Goal: Information Seeking & Learning: Learn about a topic

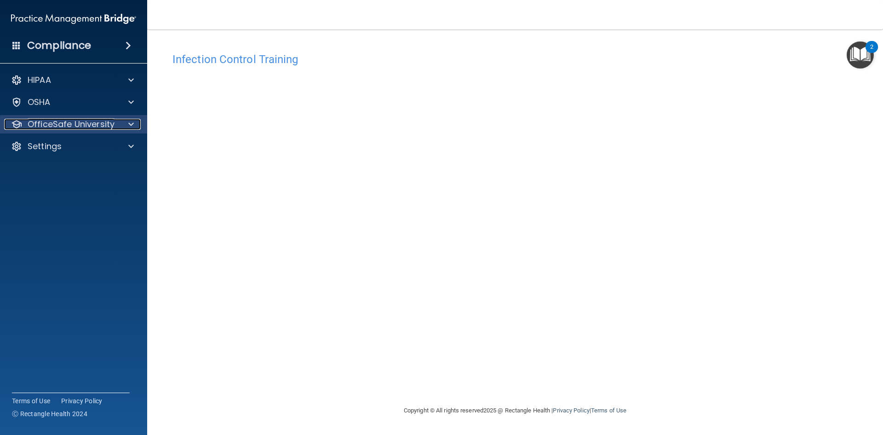
click at [121, 120] on div at bounding box center [129, 124] width 23 height 11
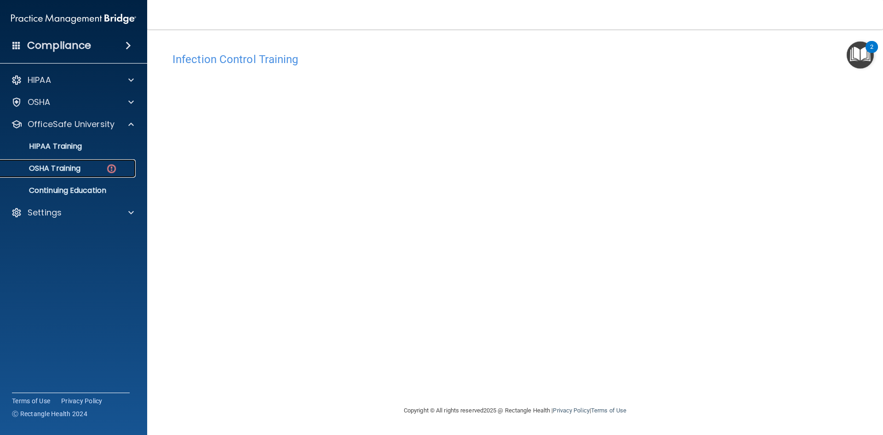
click at [70, 164] on p "OSHA Training" at bounding box center [43, 168] width 75 height 9
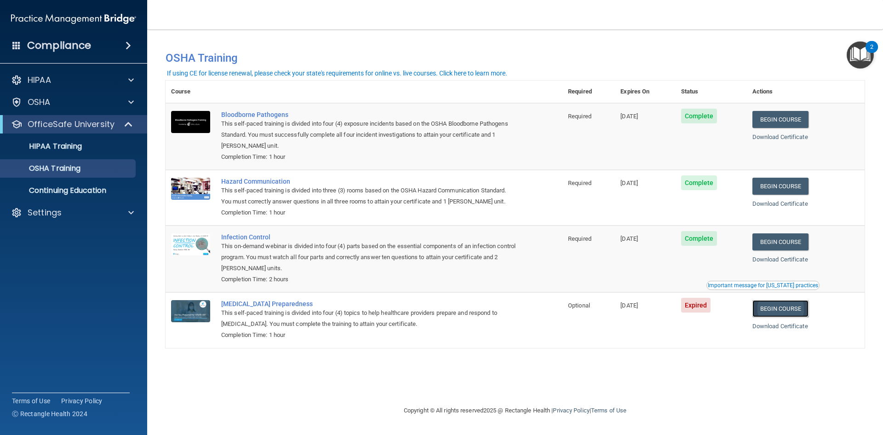
click at [771, 307] on link "Begin Course" at bounding box center [781, 308] width 56 height 17
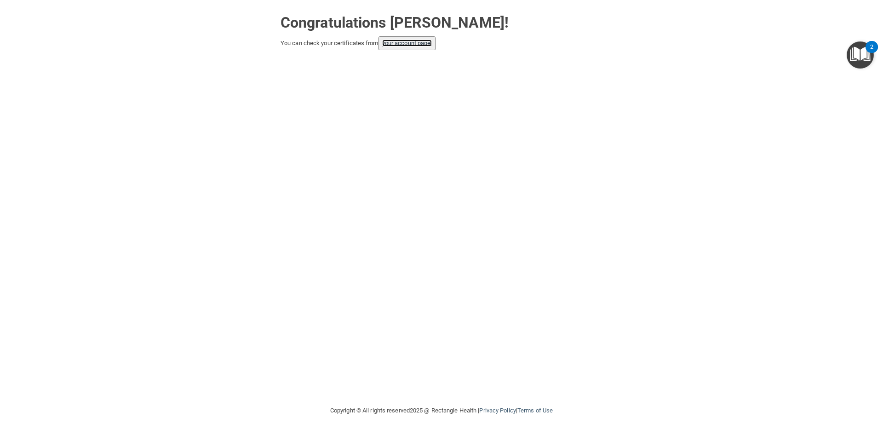
click at [402, 43] on link "your account page!" at bounding box center [407, 43] width 50 height 7
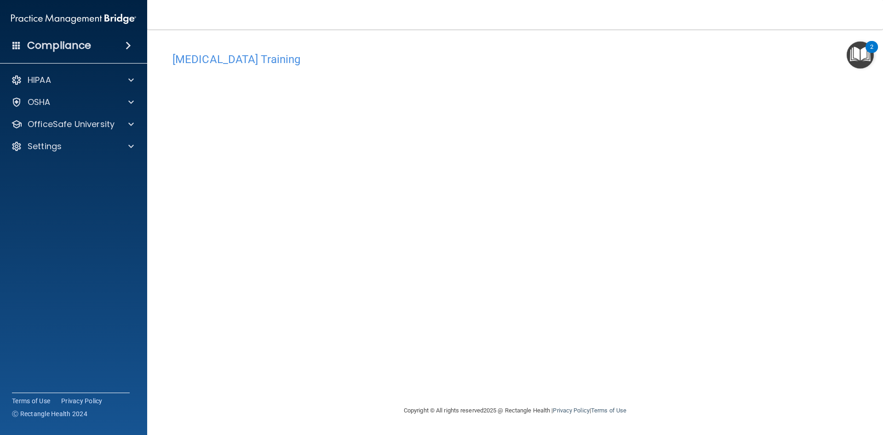
click at [684, 283] on div "[MEDICAL_DATA] Training This course doesn’t expire until [DATE]. Are you sure y…" at bounding box center [515, 226] width 699 height 357
click at [118, 98] on div at bounding box center [129, 102] width 23 height 11
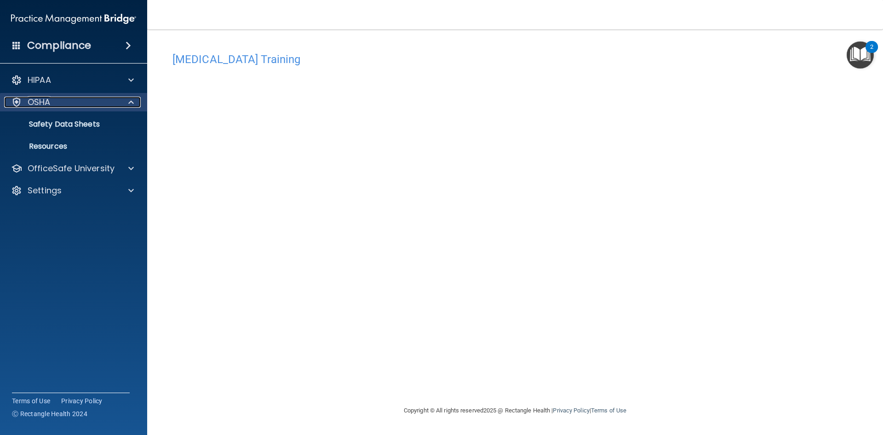
click at [58, 103] on div "OSHA" at bounding box center [61, 102] width 114 height 11
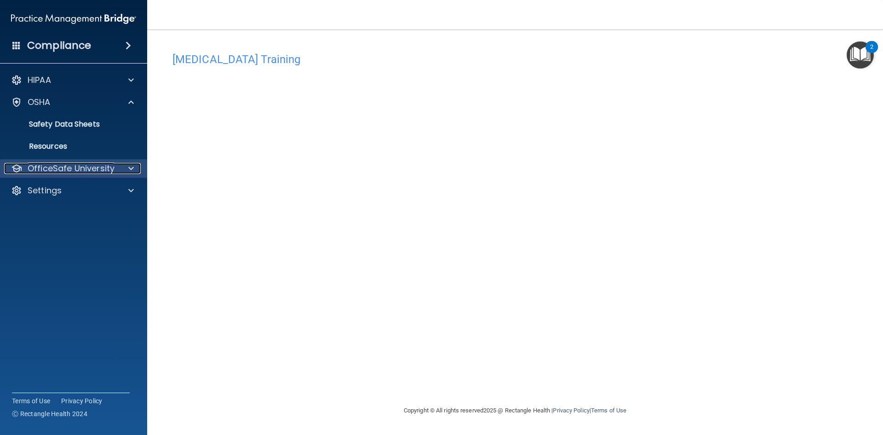
click at [119, 164] on div at bounding box center [129, 168] width 23 height 11
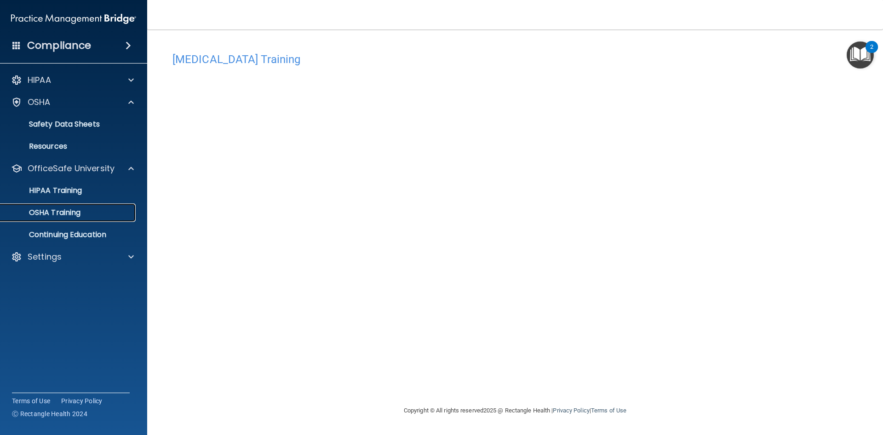
click at [88, 216] on div "OSHA Training" at bounding box center [69, 212] width 126 height 9
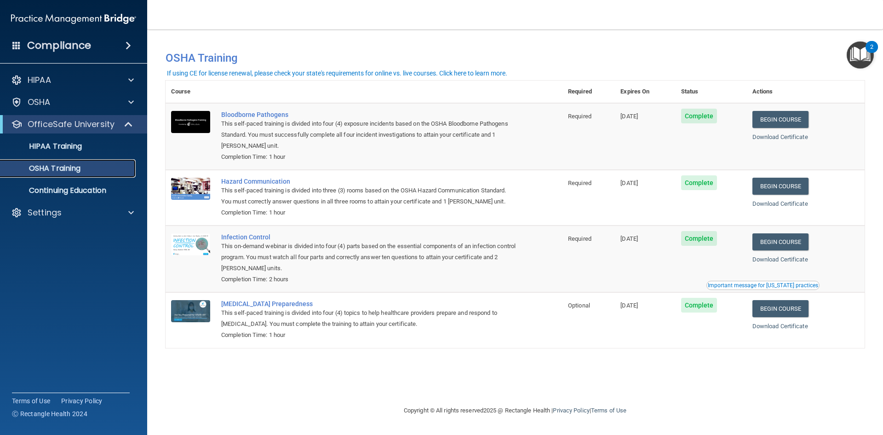
click at [55, 170] on p "OSHA Training" at bounding box center [43, 168] width 75 height 9
